Goal: Contribute content

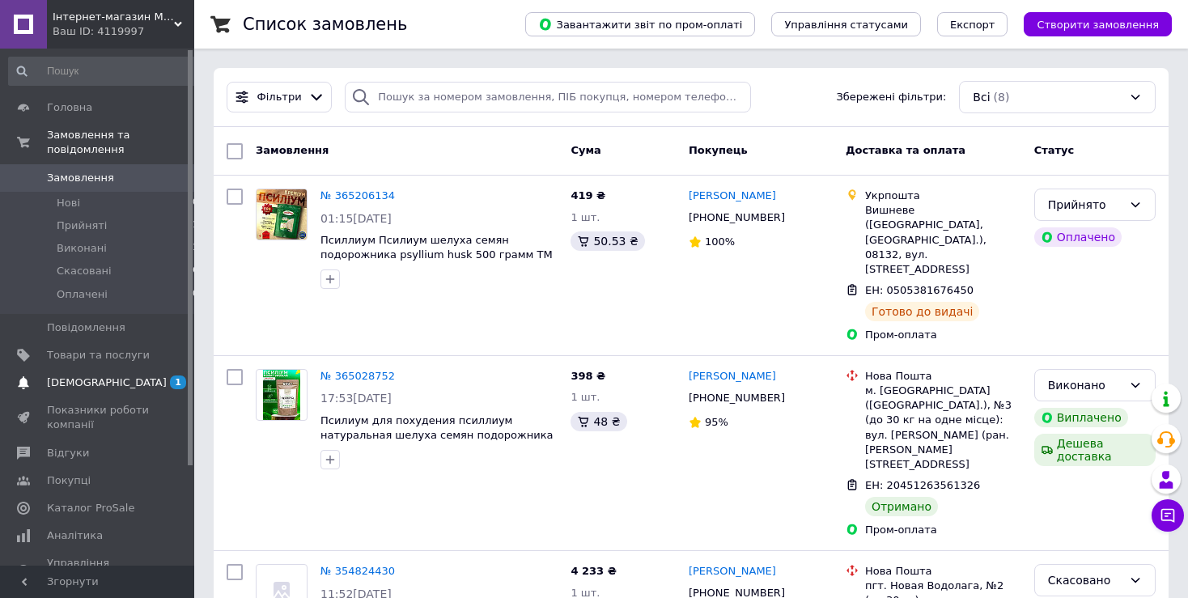
click at [106, 376] on span "[DEMOGRAPHIC_DATA]" at bounding box center [98, 383] width 103 height 15
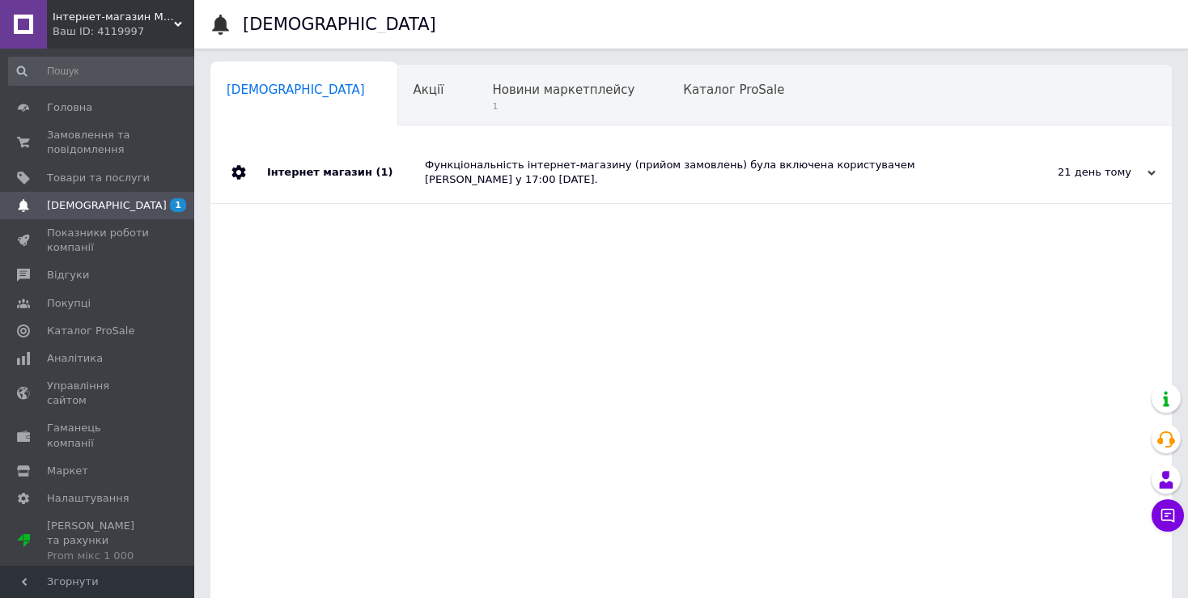
click at [490, 167] on div "Функціональність інтернет-магазину (прийом замовлень) була включена користуваче…" at bounding box center [709, 172] width 569 height 29
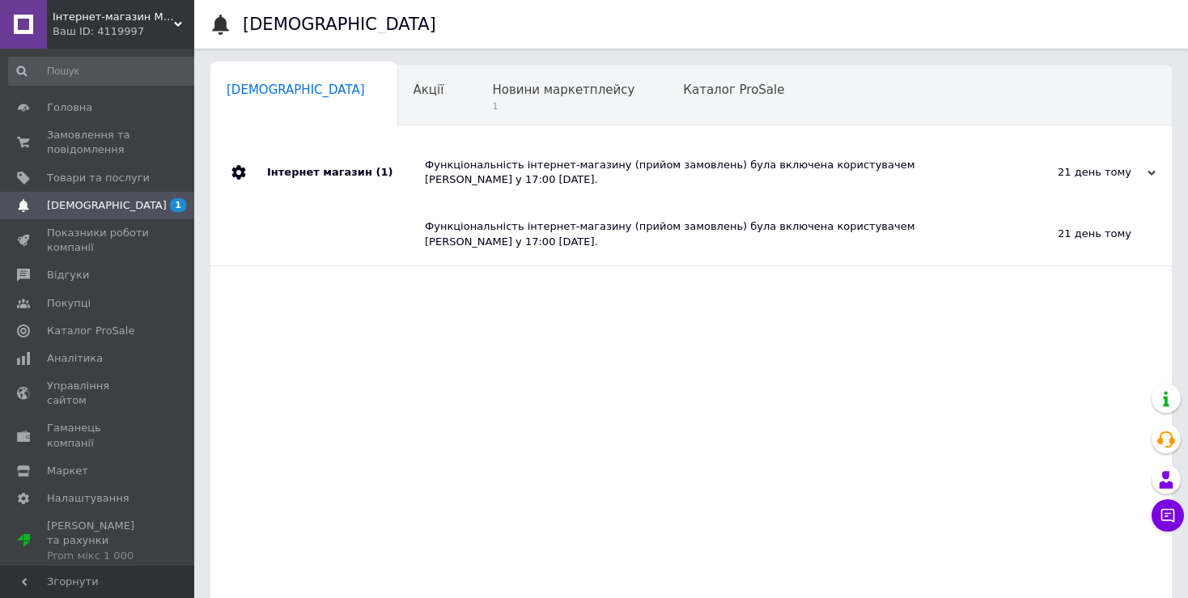
click at [349, 173] on div "Інтернет магазин (1)" at bounding box center [346, 173] width 158 height 62
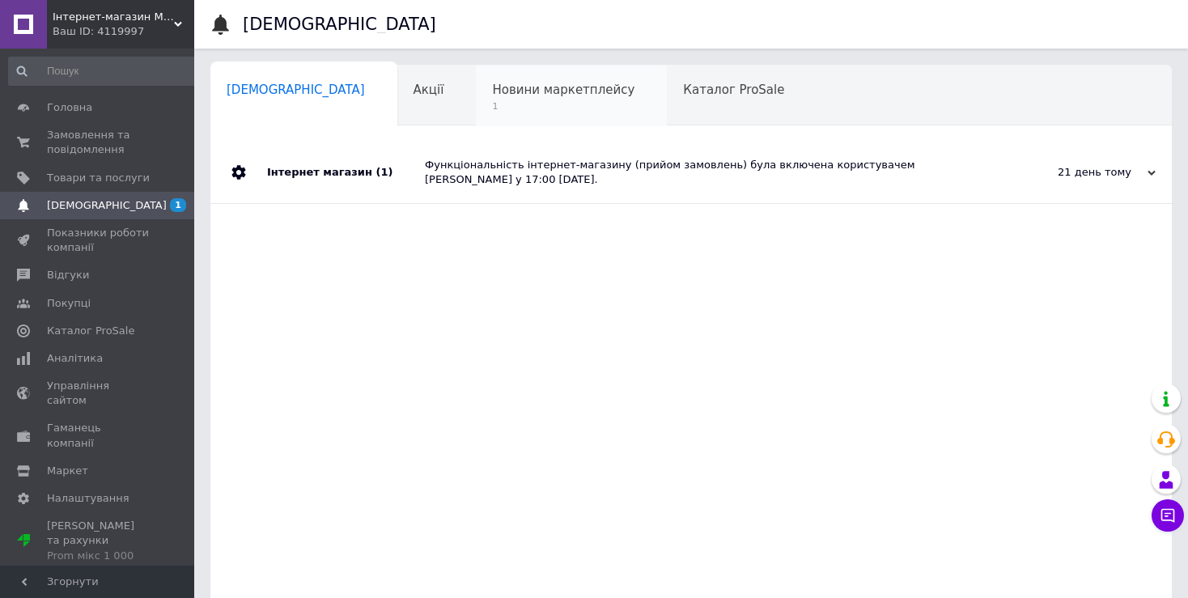
click at [492, 94] on span "Новини маркетплейсу" at bounding box center [563, 90] width 142 height 15
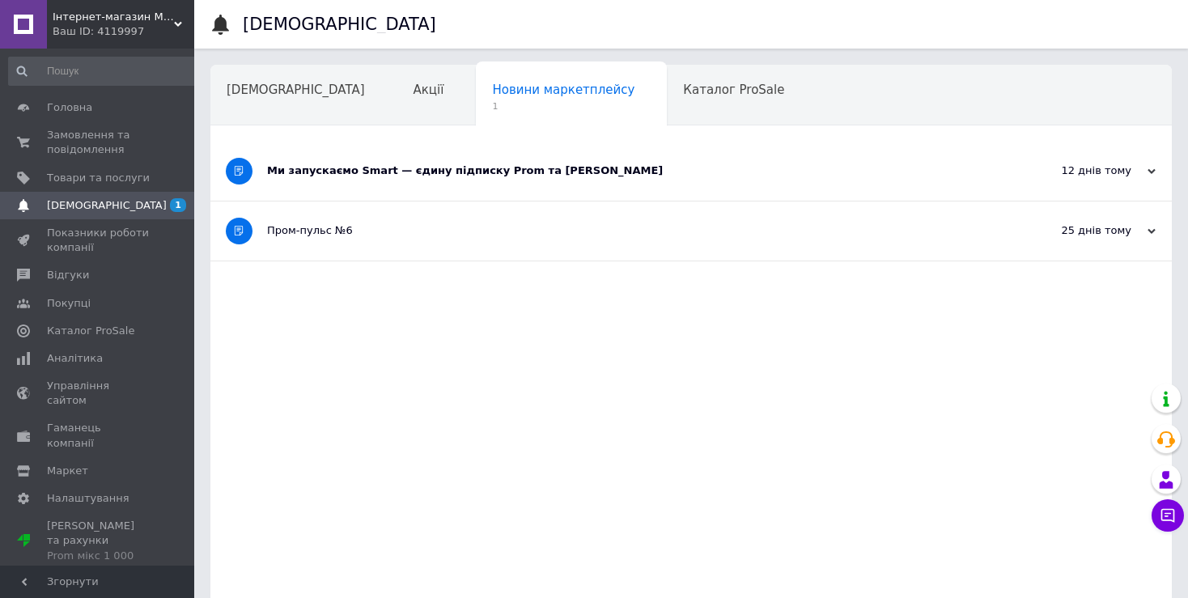
click at [379, 172] on div "Ми запускаємо Smart — єдину підписку Prom та [PERSON_NAME]" at bounding box center [630, 171] width 727 height 15
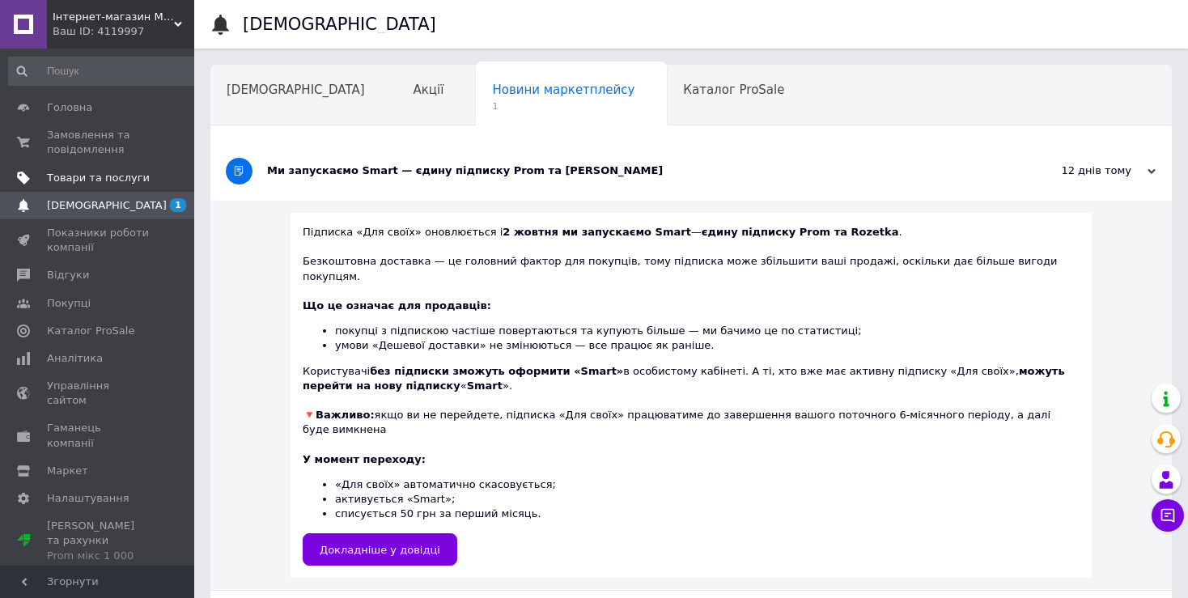
click at [82, 177] on span "Товари та послуги" at bounding box center [98, 178] width 103 height 15
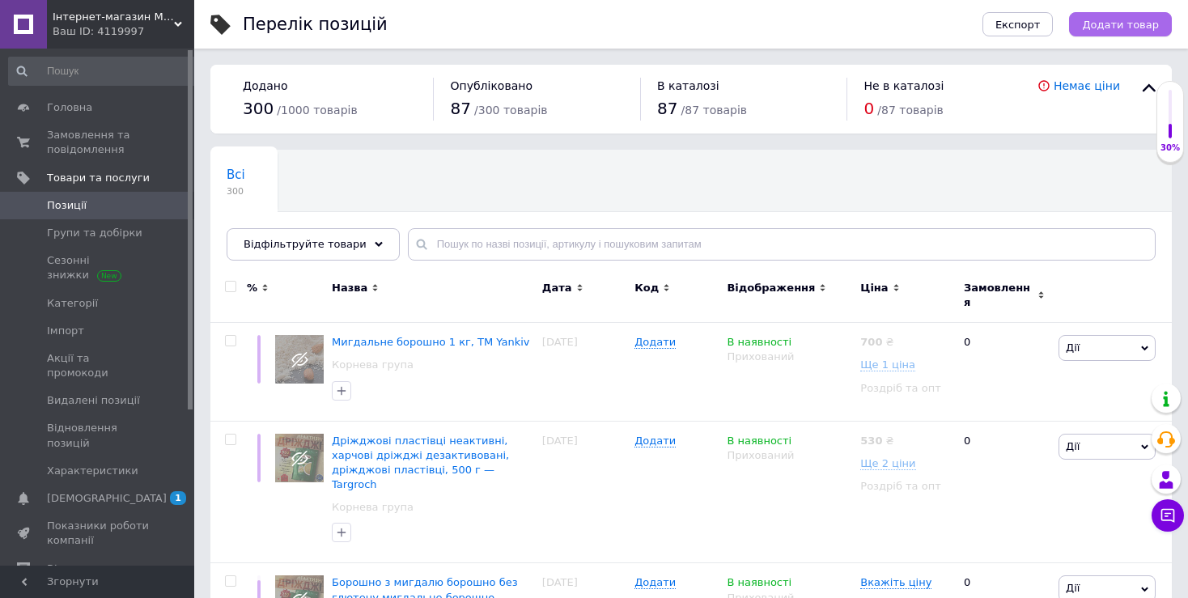
click at [1115, 25] on span "Додати товар" at bounding box center [1120, 25] width 77 height 12
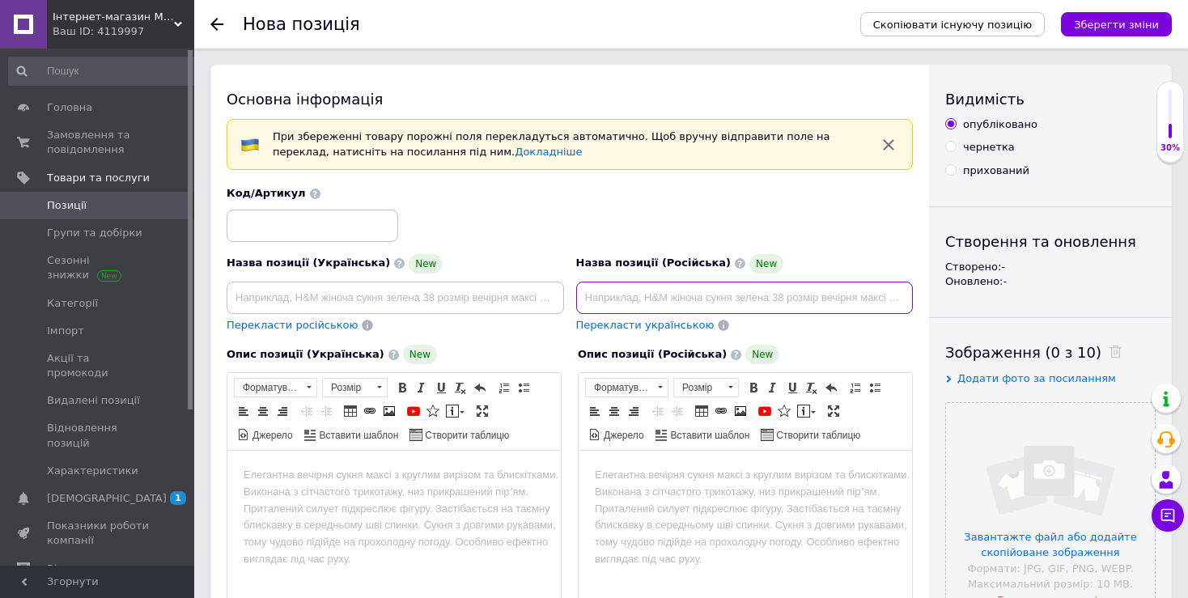
click at [703, 295] on input at bounding box center [745, 298] width 338 height 32
paste input "Цельная оболочка семян подорожника Псиллиум Now Foods Whole Psyllium Husks 454 …"
type input "Цельная оболочка семян подорожника Псиллиум Now Foods Whole Psyllium Husks 454 …"
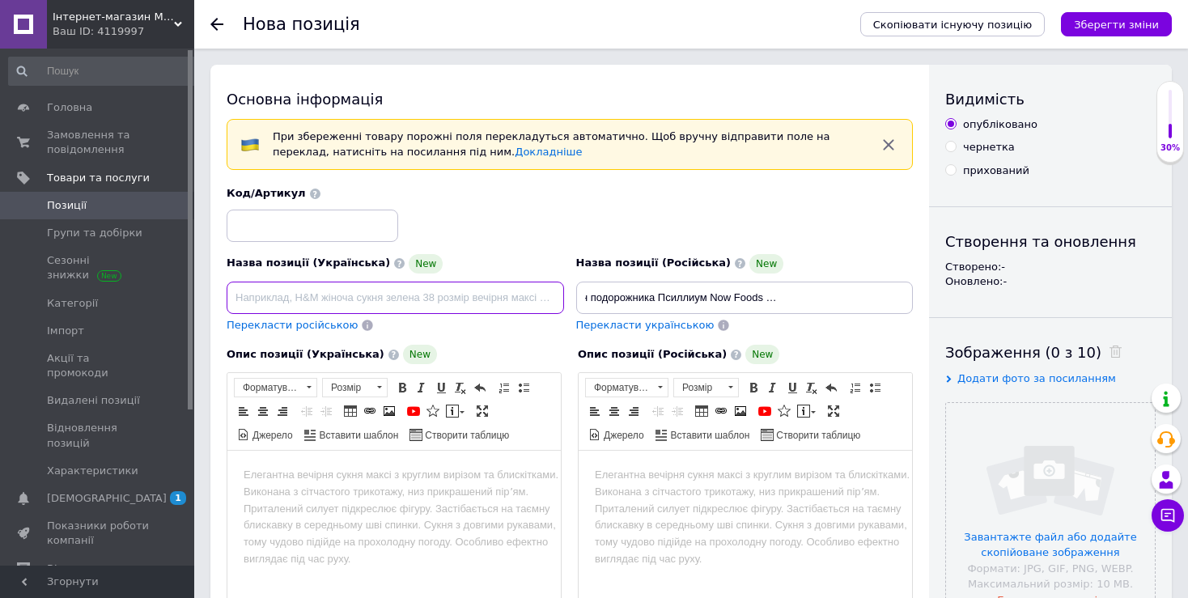
click at [409, 295] on input at bounding box center [396, 298] width 338 height 32
paste input "Цілісна оболонка насіння подорожника Псиліум Now Foods Whole Psyllium Husks 454…"
type input "Цілісна оболонка насіння подорожника Псиліум Now Foods Whole Psyllium Husks 454…"
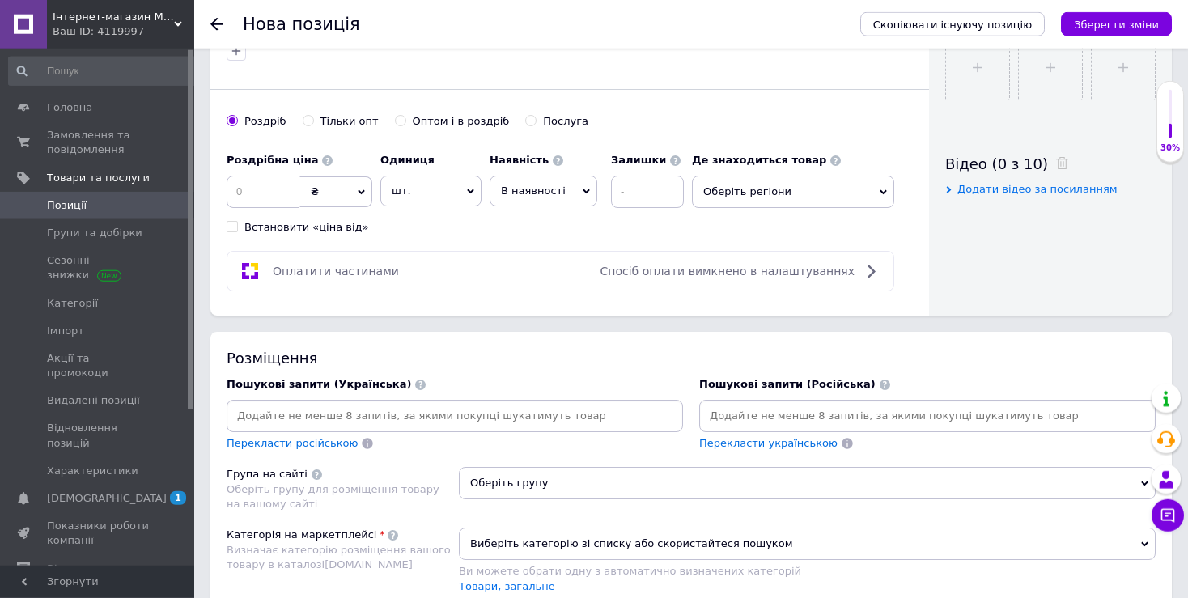
scroll to position [598, 0]
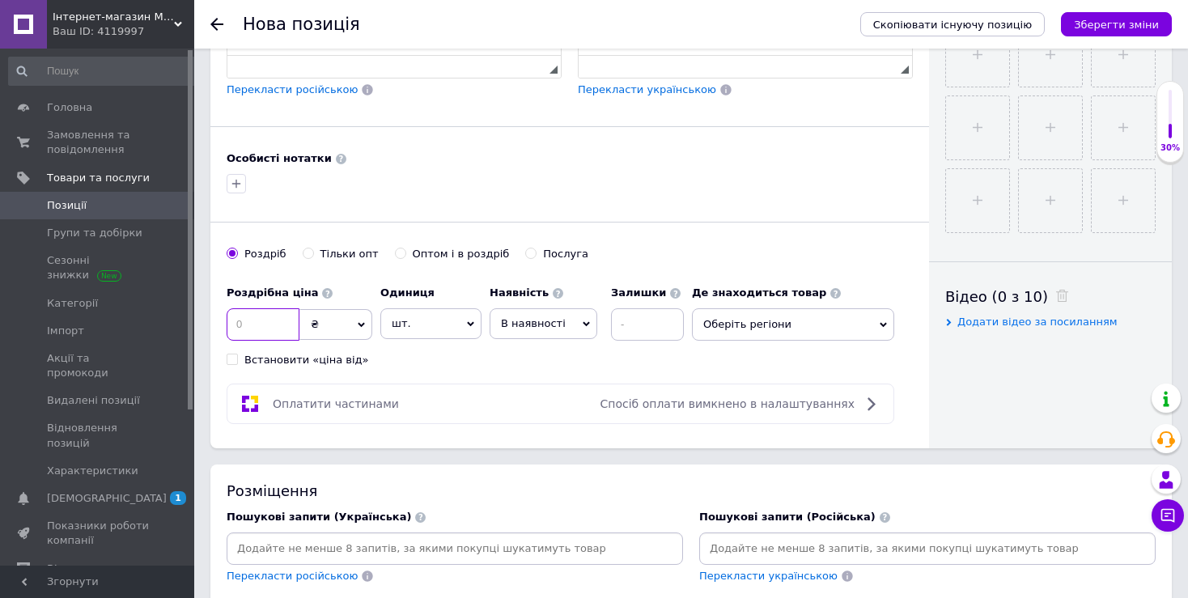
click at [261, 322] on input at bounding box center [263, 324] width 73 height 32
click at [261, 319] on input at bounding box center [263, 324] width 73 height 32
type input "625"
click at [568, 397] on div "Оплатити частинами Спосіб оплати вимкнено в налаштуваннях" at bounding box center [560, 403] width 653 height 19
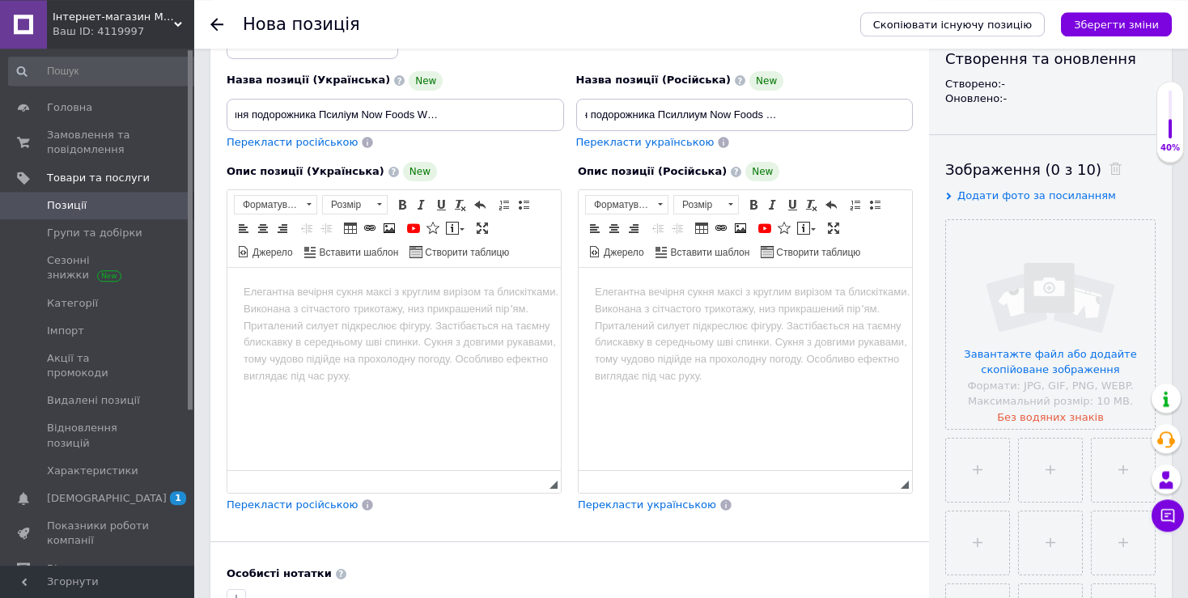
scroll to position [256, 0]
